Goal: Navigation & Orientation: Find specific page/section

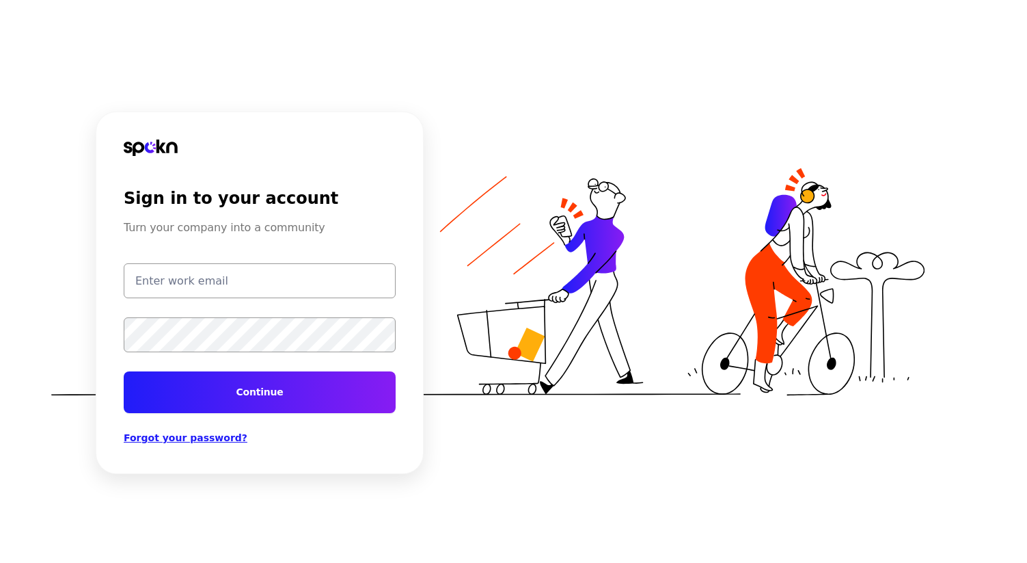
click at [297, 292] on input "email" at bounding box center [260, 280] width 272 height 35
type input "[EMAIL_ADDRESS][DOMAIN_NAME]"
click at [294, 279] on input "[EMAIL_ADDRESS][DOMAIN_NAME]" at bounding box center [260, 280] width 272 height 35
click at [124, 371] on button "Continue" at bounding box center [260, 392] width 272 height 42
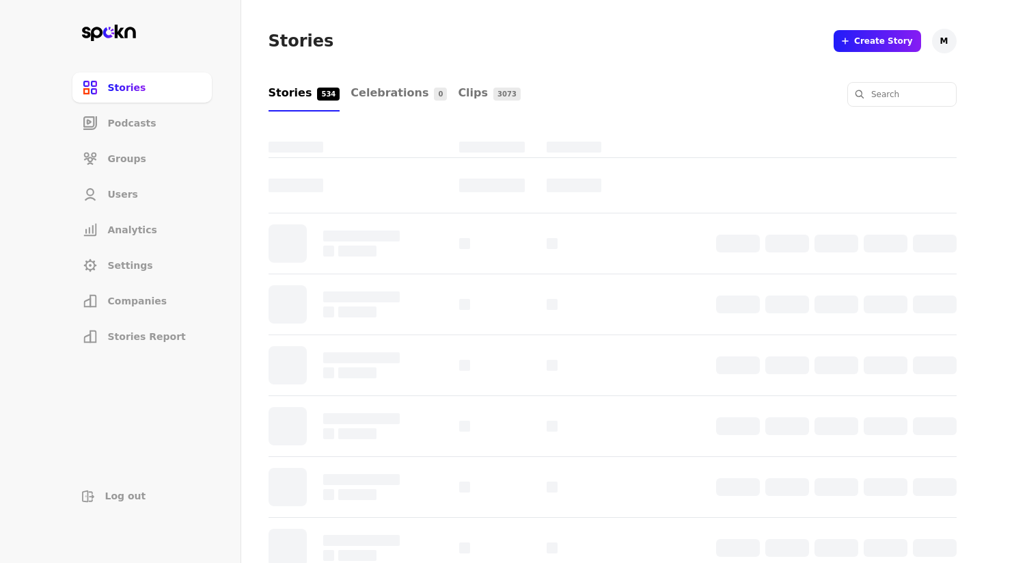
click at [137, 297] on span "Companies" at bounding box center [137, 301] width 59 height 14
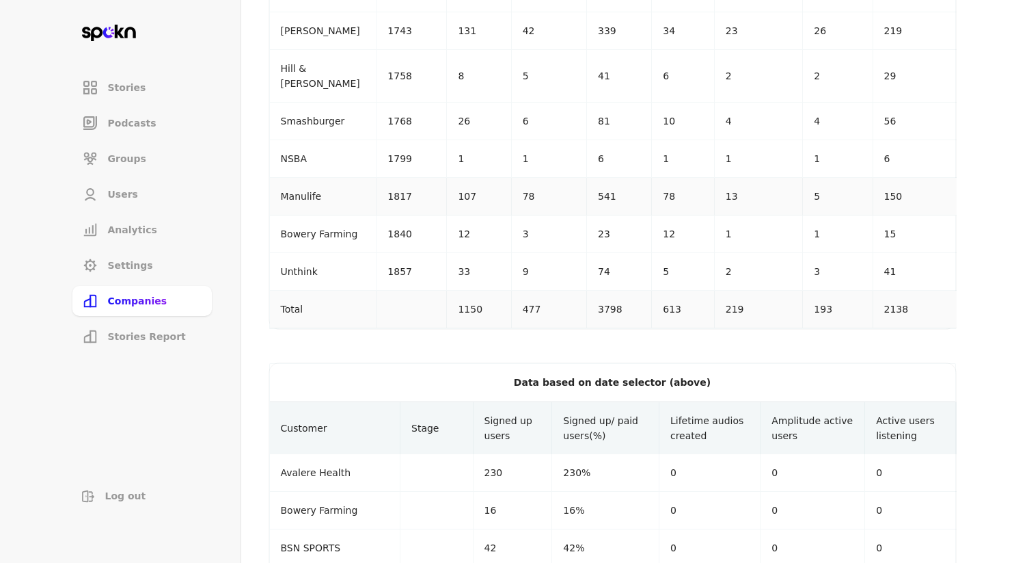
scroll to position [1676, 0]
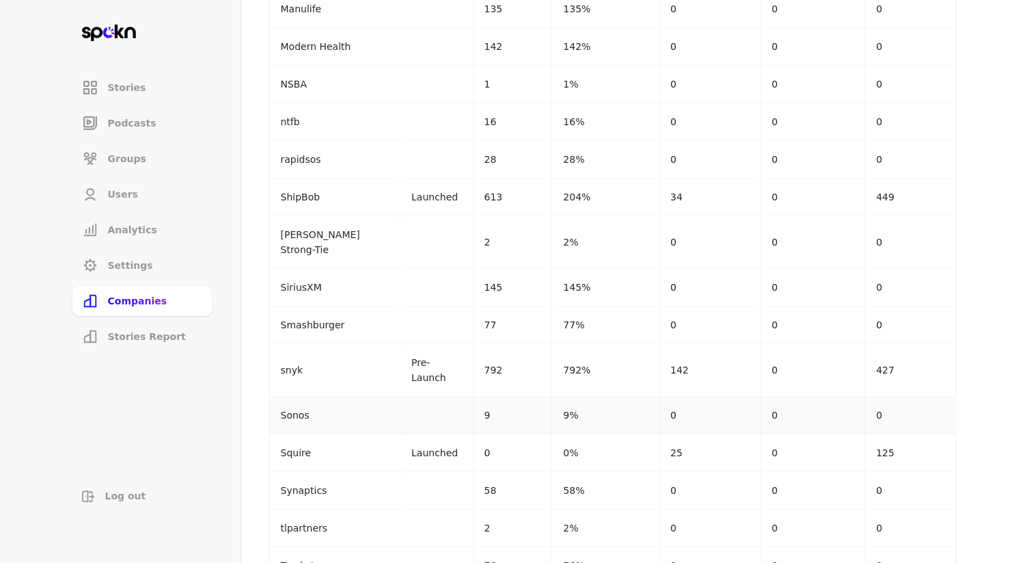
click at [595, 397] on td "9%" at bounding box center [605, 416] width 107 height 38
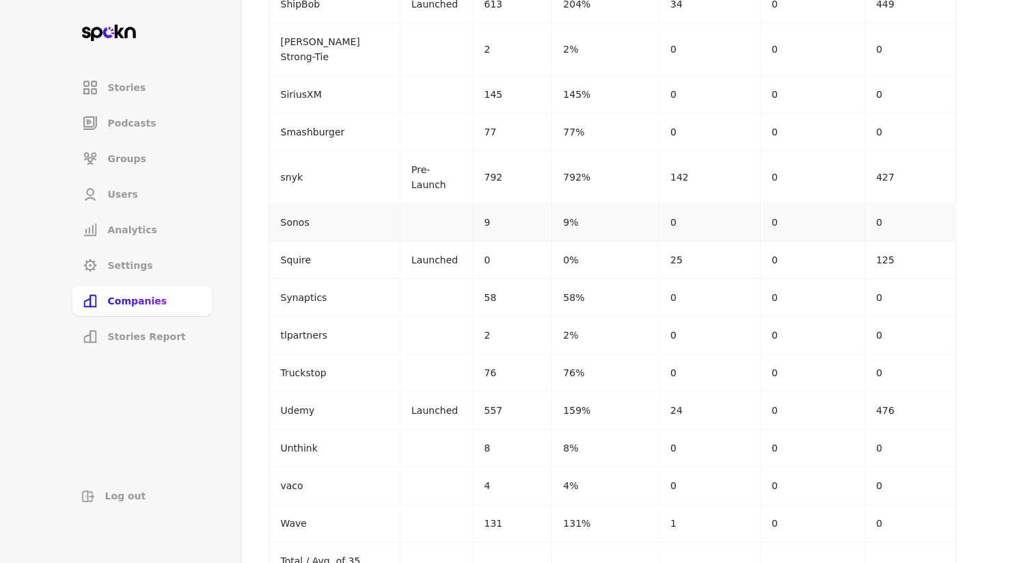
scroll to position [2984, 0]
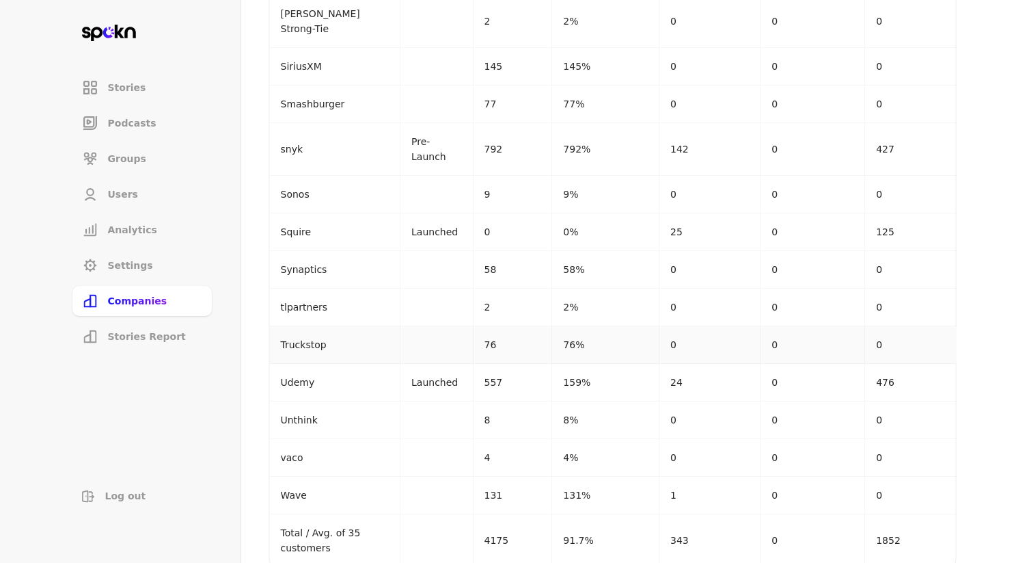
click at [349, 332] on td "Truckstop" at bounding box center [335, 345] width 131 height 38
click at [320, 337] on p "Truckstop" at bounding box center [335, 344] width 109 height 15
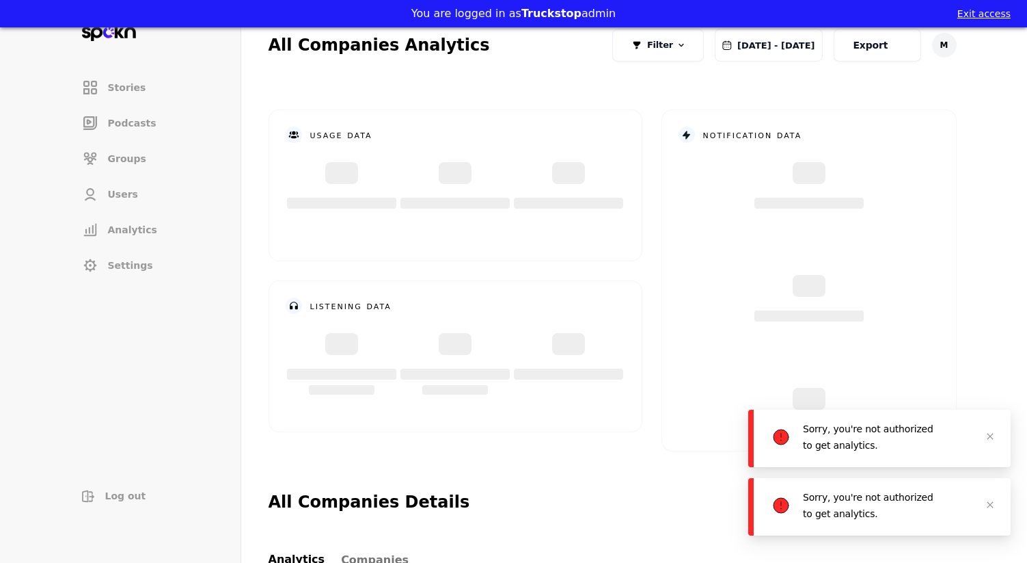
click at [999, 11] on button "Exit access" at bounding box center [984, 14] width 53 height 14
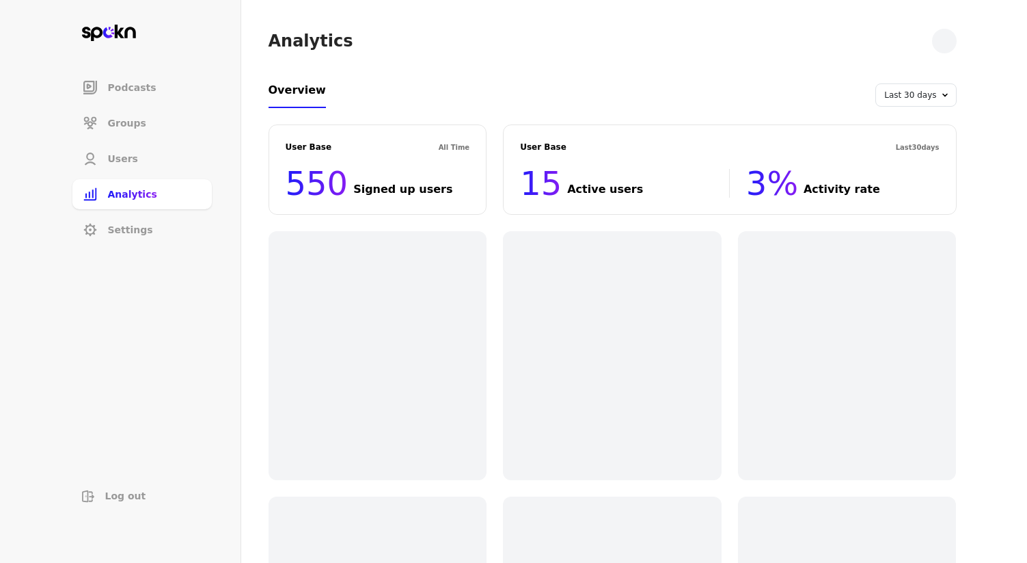
click at [118, 94] on span "Podcasts" at bounding box center [132, 88] width 49 height 14
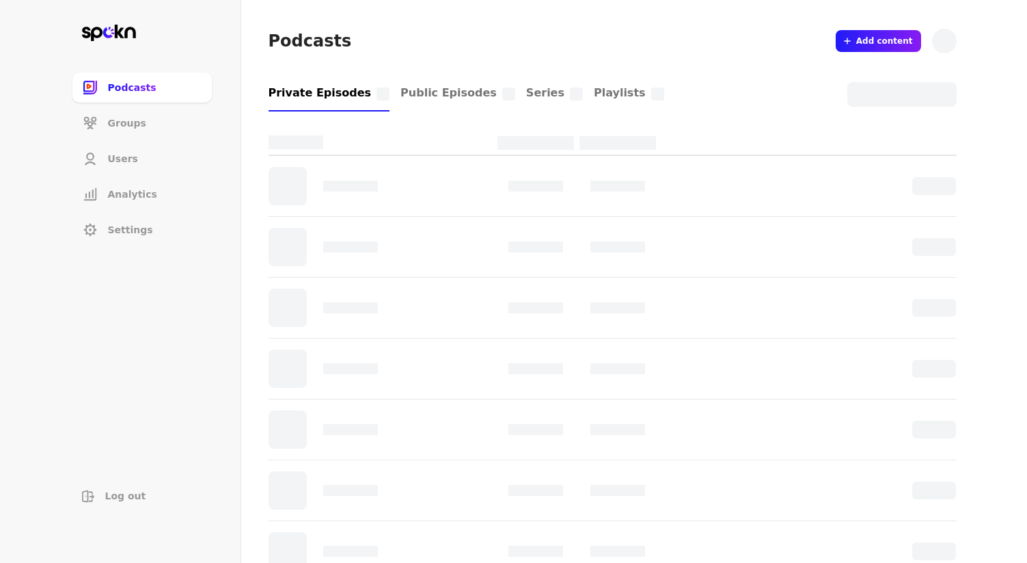
click at [119, 128] on span "Groups" at bounding box center [127, 123] width 38 height 14
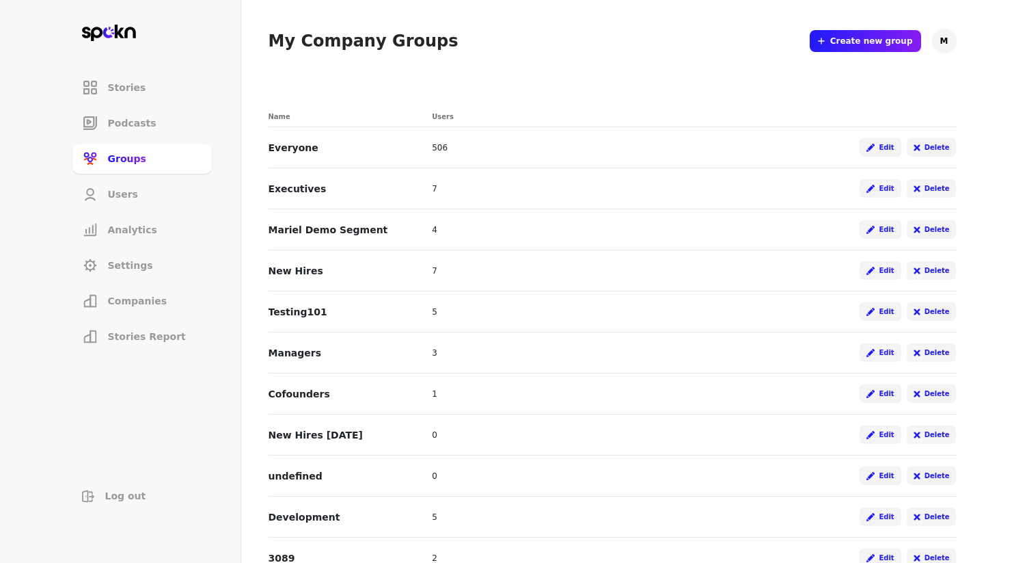
click at [122, 157] on span "Groups" at bounding box center [127, 159] width 38 height 14
click at [111, 339] on span "Stories Report" at bounding box center [147, 337] width 78 height 14
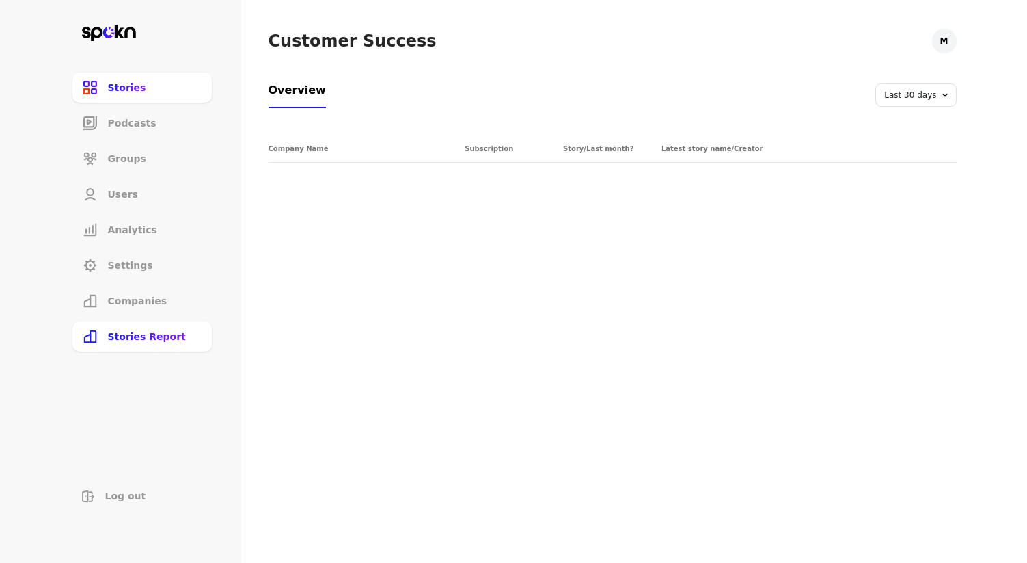
click at [111, 284] on link "Companies" at bounding box center [142, 300] width 142 height 33
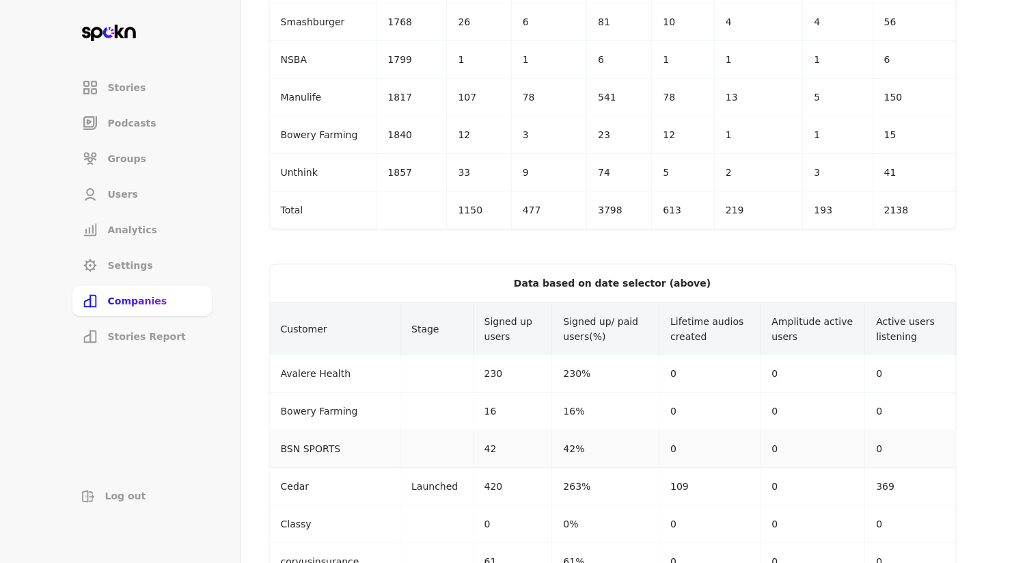
scroll to position [1783, 0]
